Goal: Navigation & Orientation: Find specific page/section

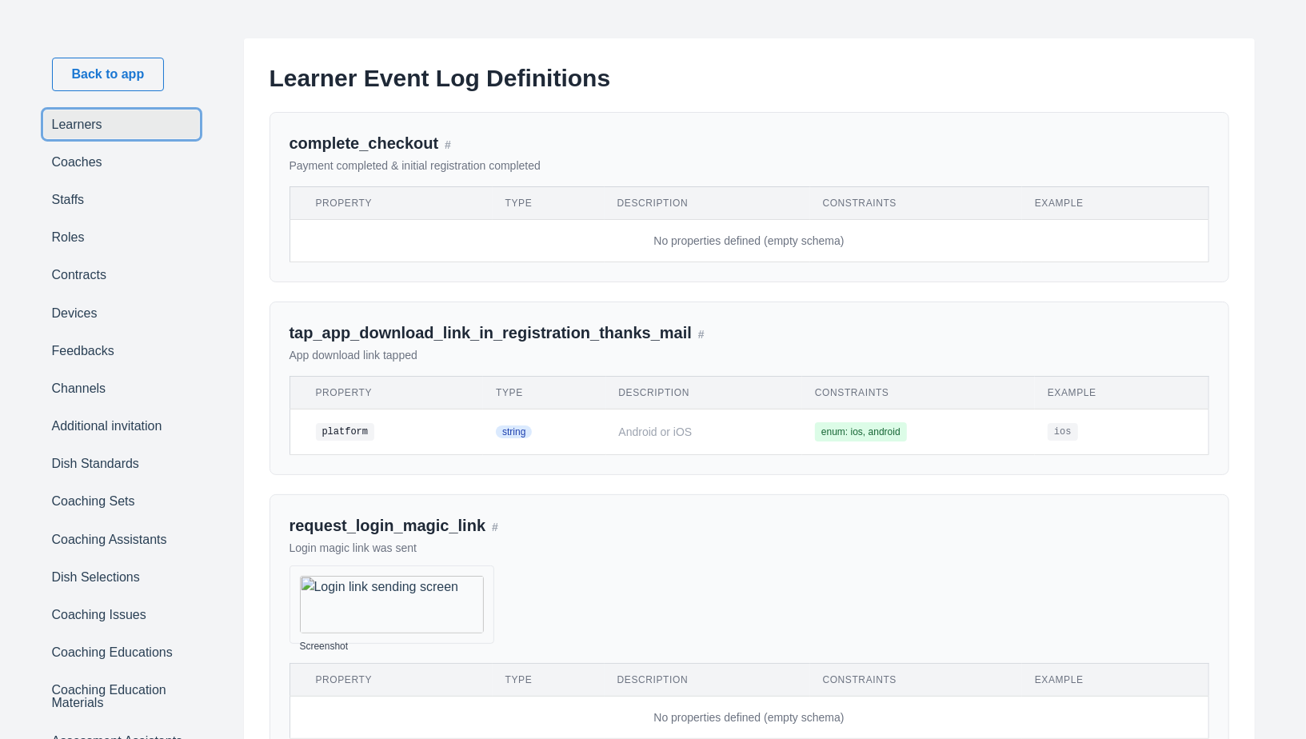
click at [85, 130] on link "Learners" at bounding box center [121, 124] width 155 height 28
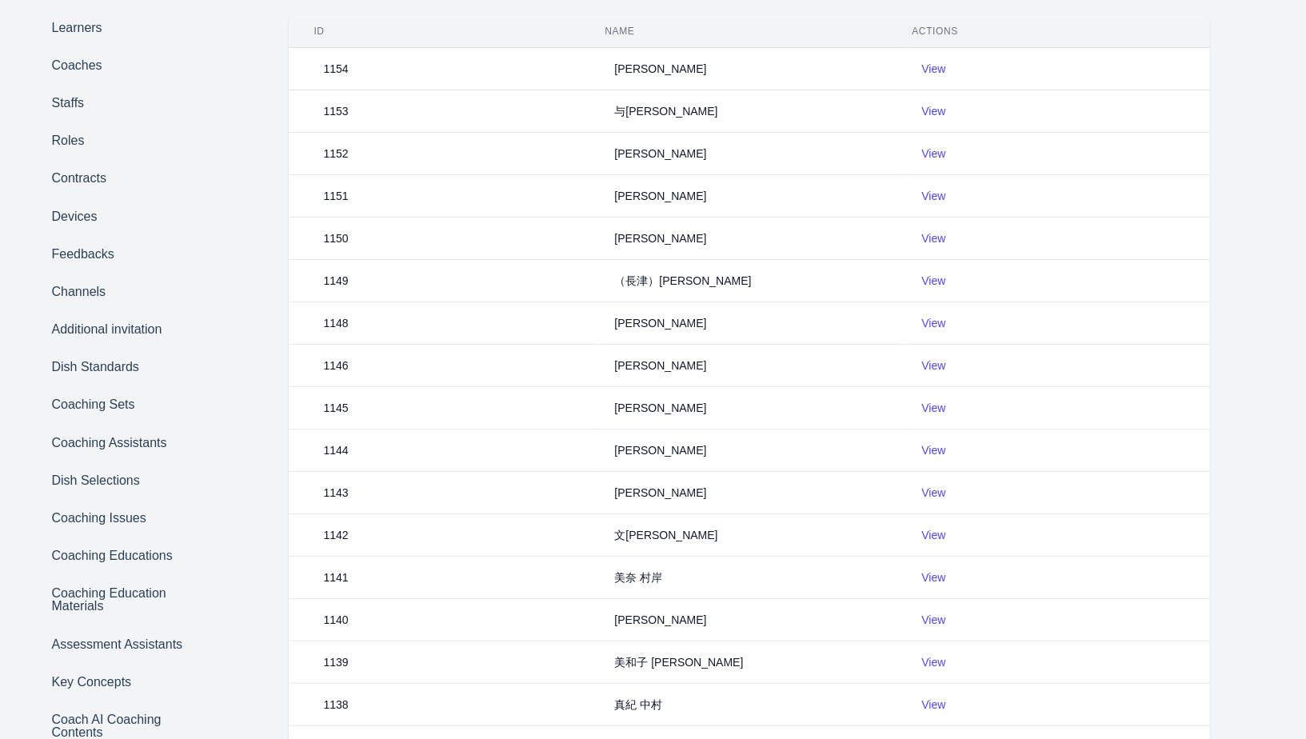
scroll to position [364, 0]
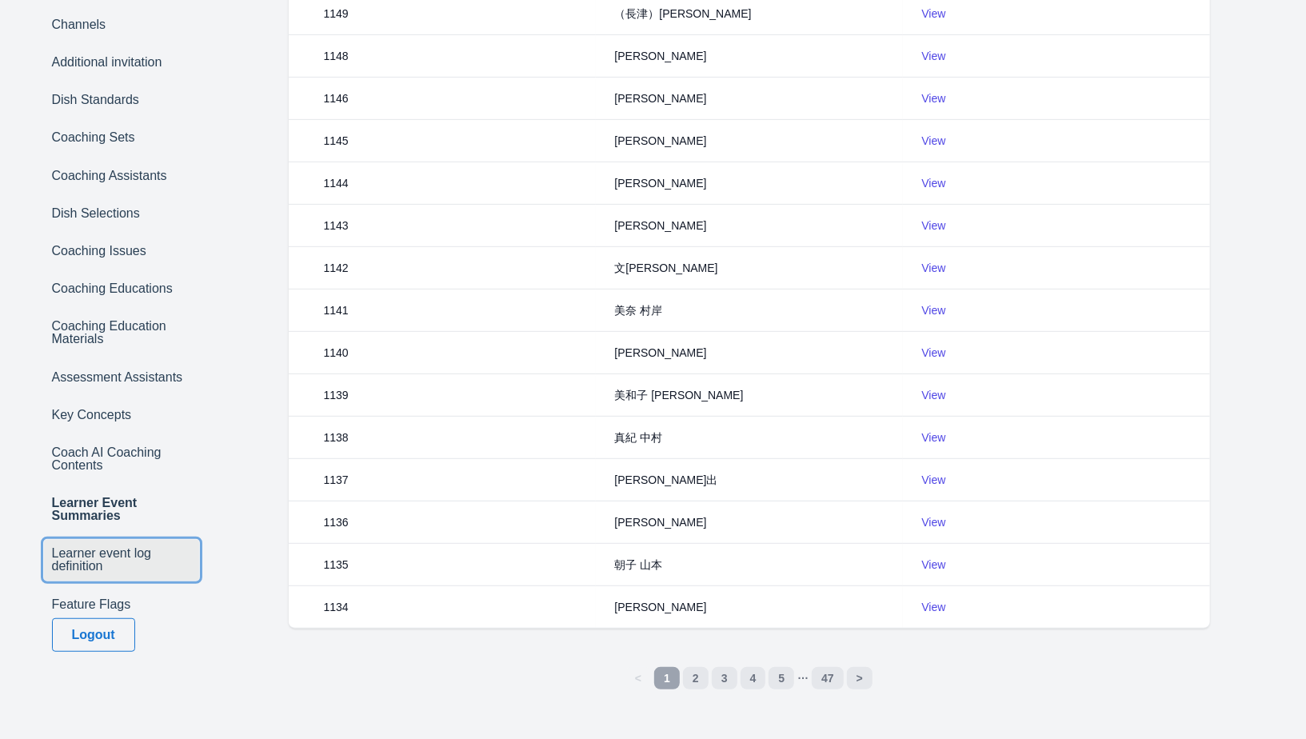
click at [102, 578] on link "Learner event log definition" at bounding box center [121, 560] width 155 height 41
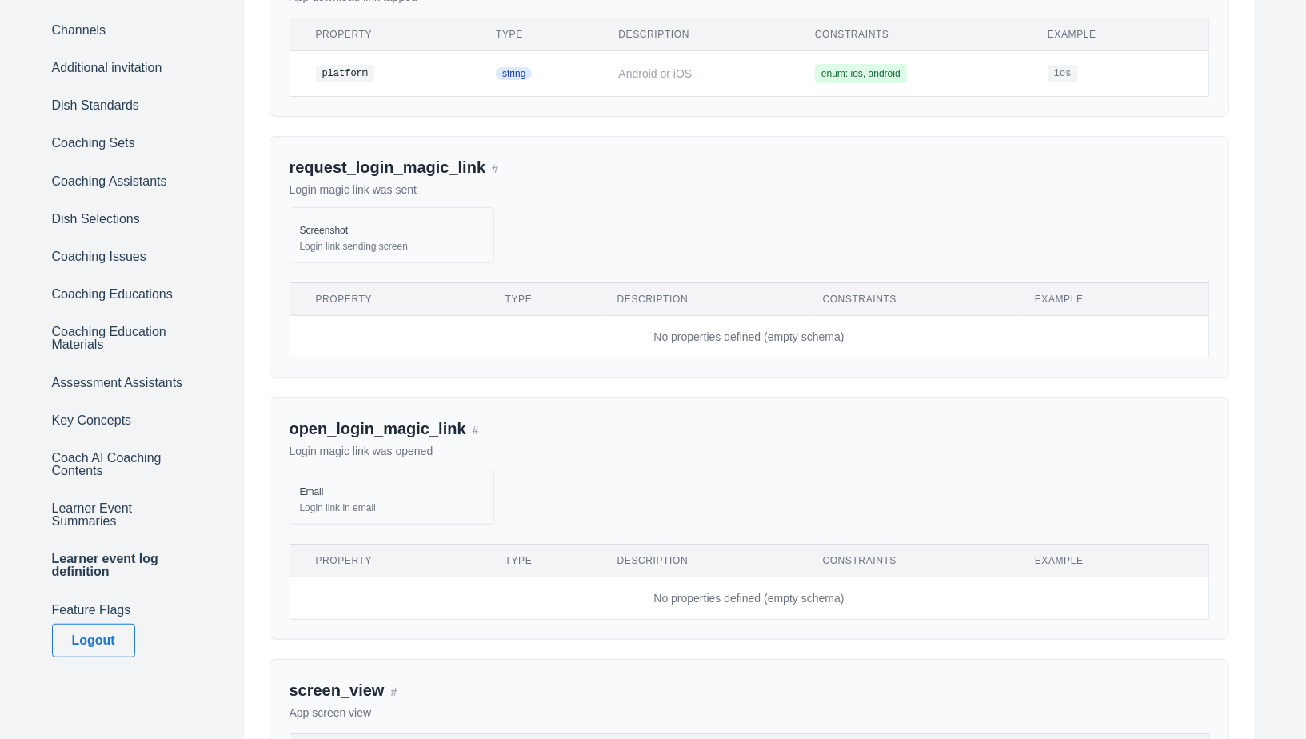
scroll to position [362, 0]
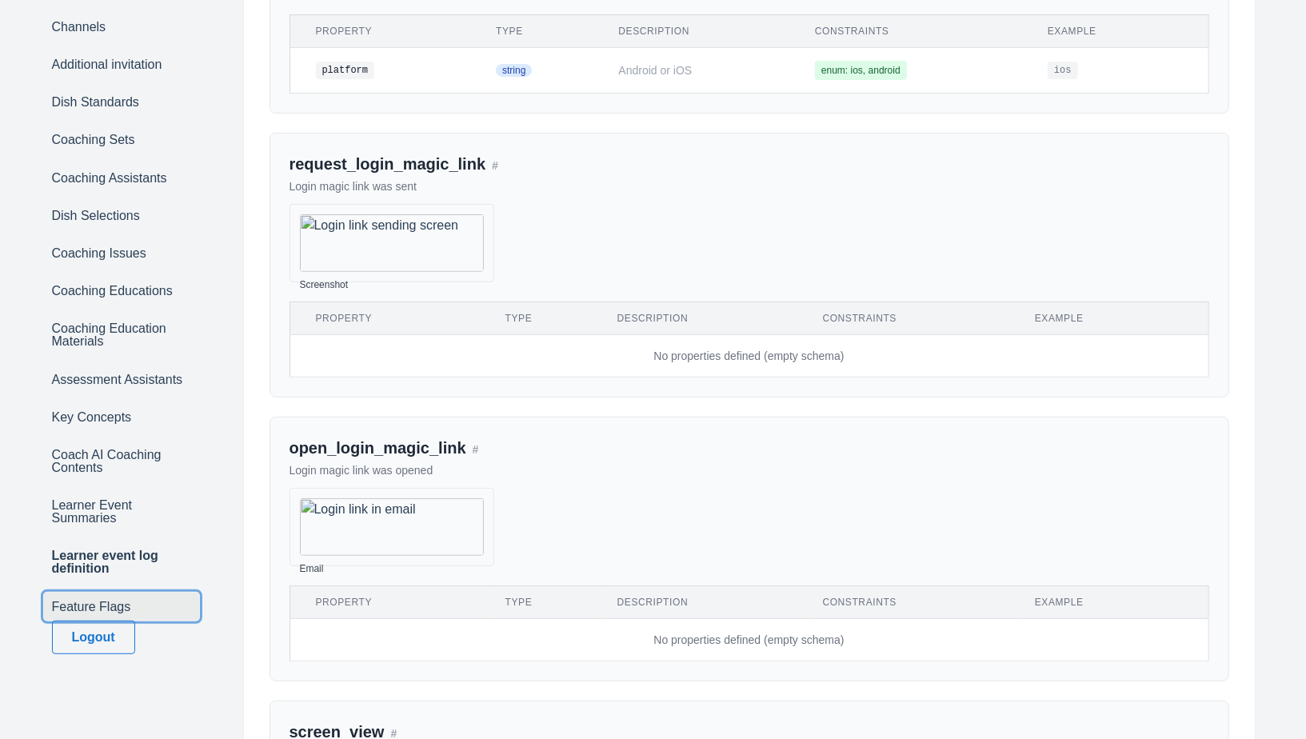
click at [97, 594] on link "Feature Flags" at bounding box center [121, 607] width 155 height 28
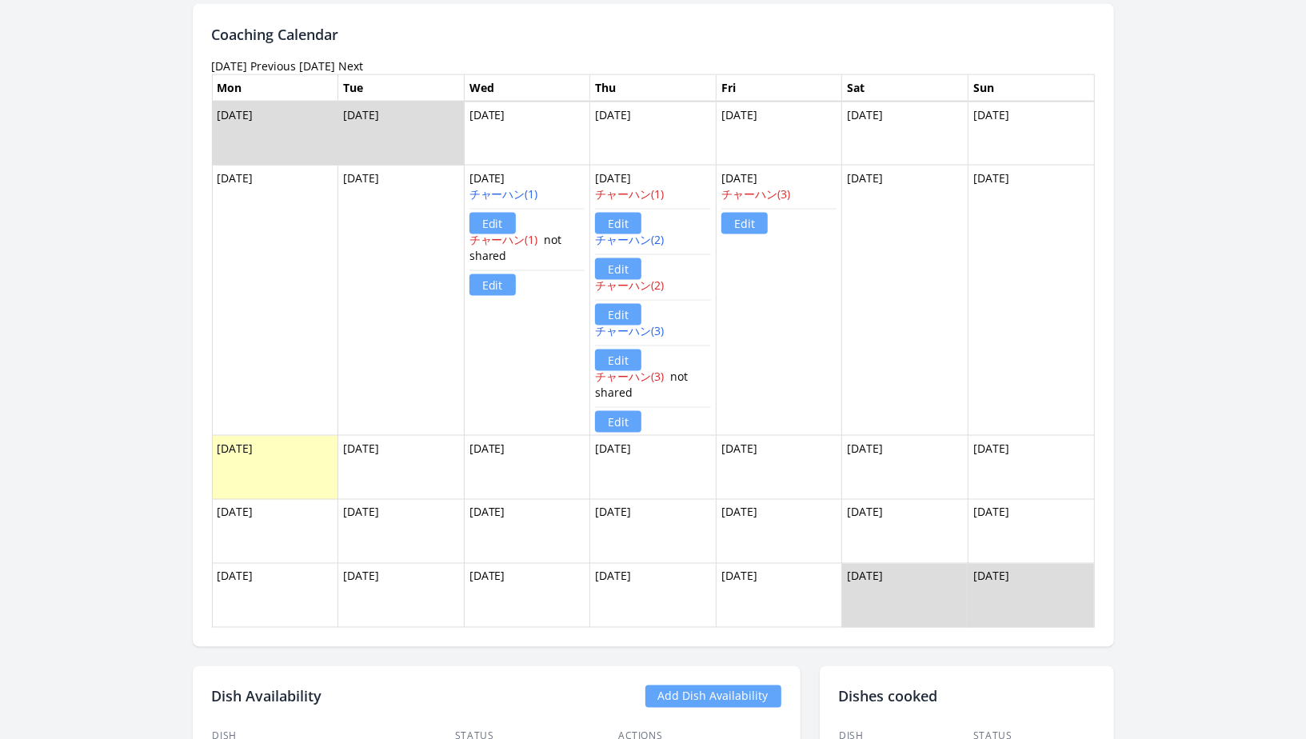
scroll to position [1538, 0]
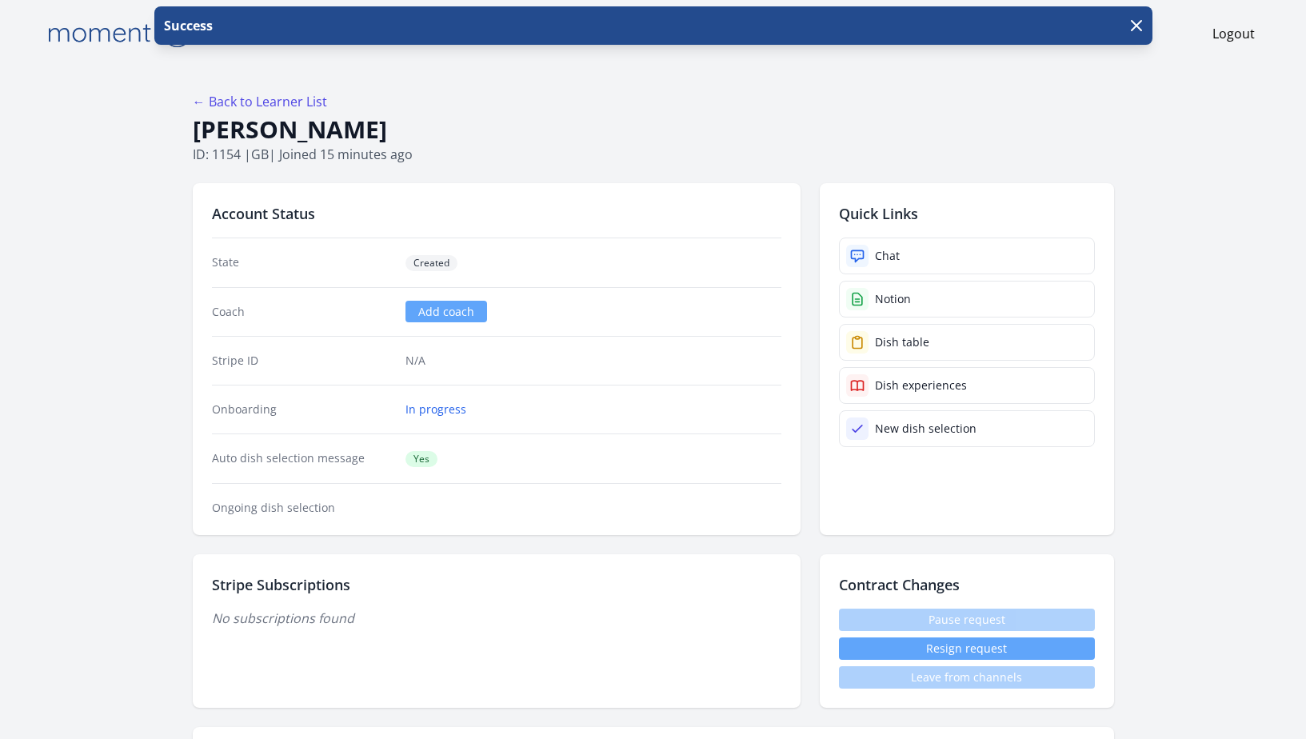
scroll to position [205, 0]
